Goal: Find specific page/section: Find specific page/section

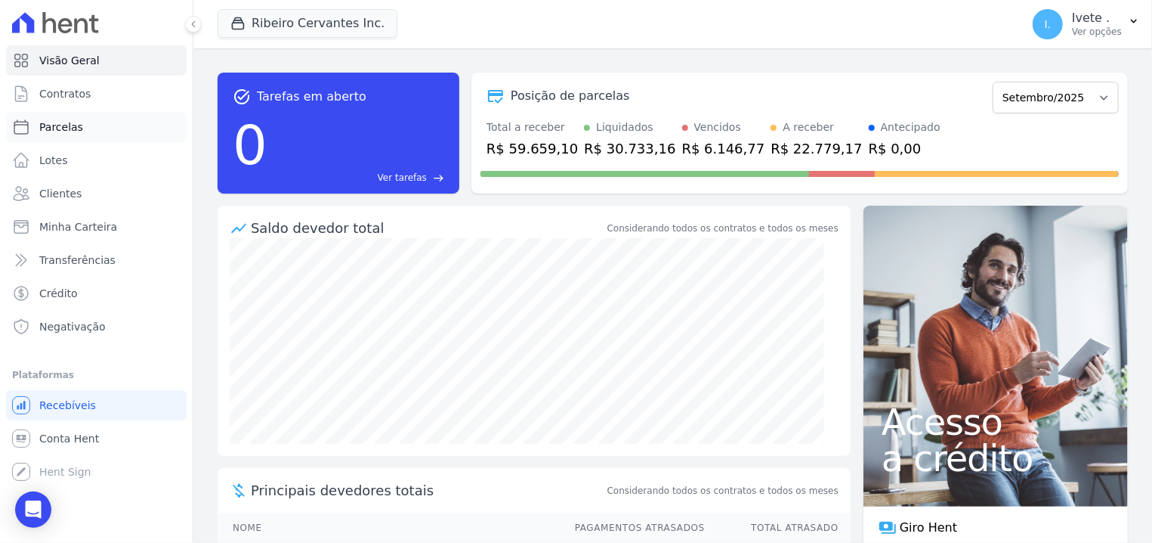
click at [43, 121] on span "Parcelas" at bounding box center [61, 126] width 44 height 15
select select
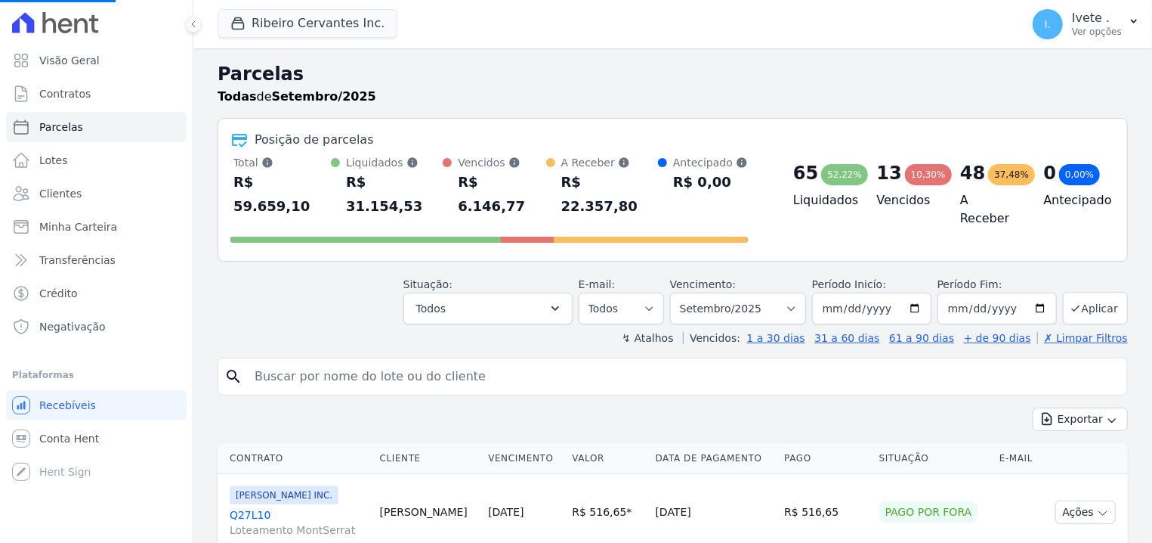
click at [43, 121] on span "Parcelas" at bounding box center [61, 126] width 44 height 15
click at [43, 162] on span "Lotes" at bounding box center [53, 160] width 29 height 15
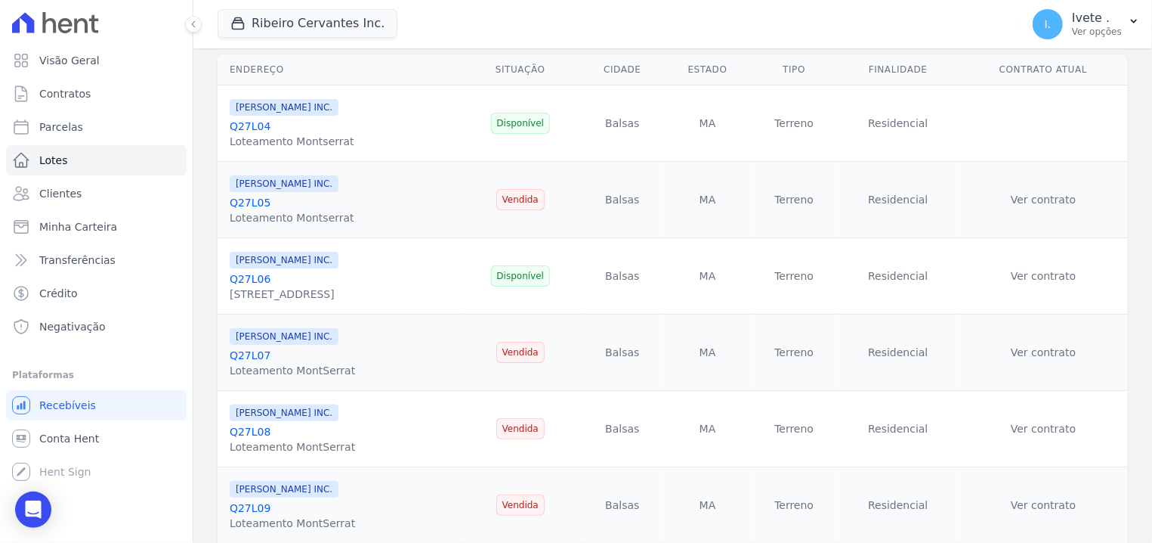
scroll to position [192, 0]
